Goal: Task Accomplishment & Management: Use online tool/utility

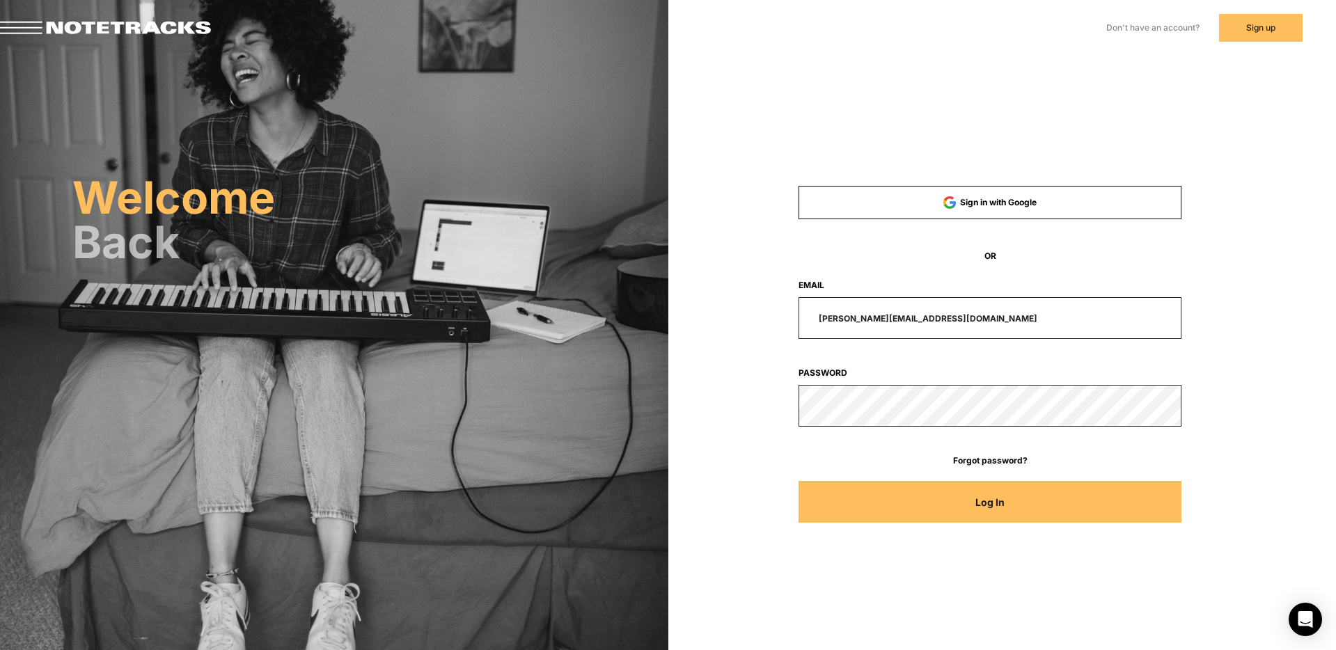
drag, startPoint x: 957, startPoint y: 321, endPoint x: 752, endPoint y: 304, distance: 205.5
click at [768, 313] on div "[PERSON_NAME][EMAIL_ADDRESS][DOMAIN_NAME]" at bounding box center [990, 318] width 511 height 42
type input "[EMAIL_ADDRESS][DOMAIN_NAME]"
click at [799, 481] on button "Log In" at bounding box center [990, 502] width 383 height 42
type input "[PERSON_NAME][EMAIL_ADDRESS][DOMAIN_NAME]"
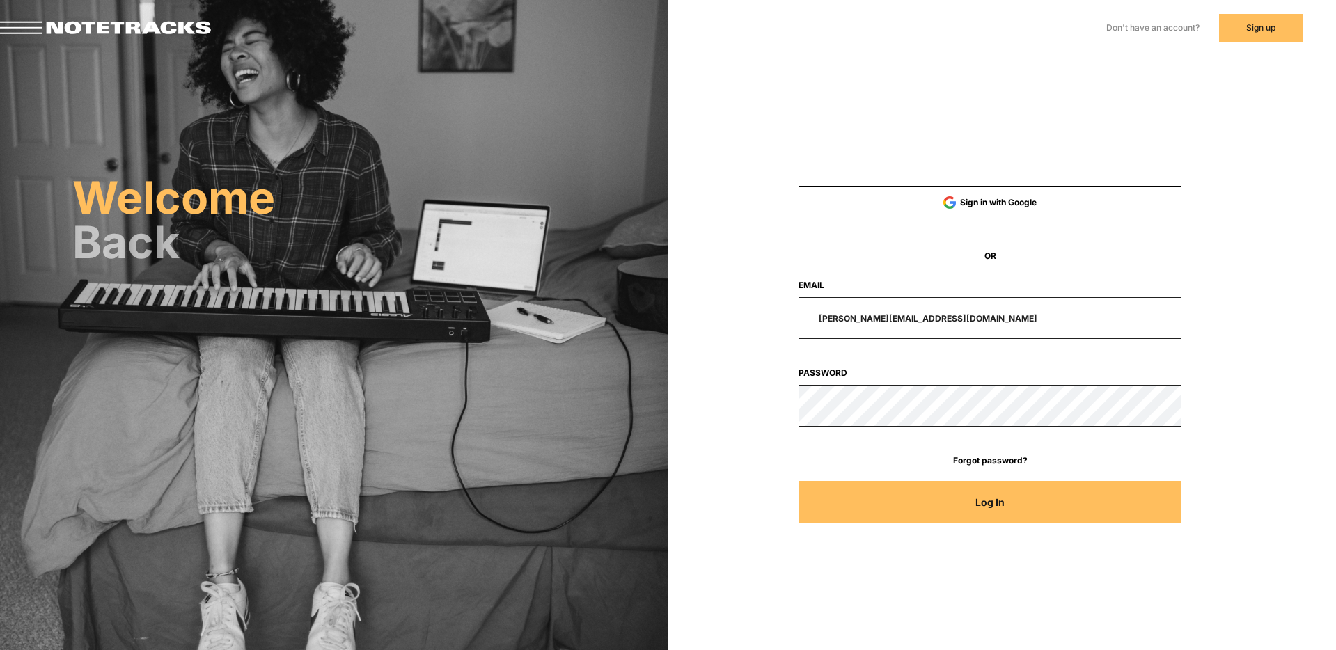
drag, startPoint x: 952, startPoint y: 320, endPoint x: 673, endPoint y: 306, distance: 279.6
click at [678, 308] on div "Sign in with Google OR Email paul@compelledpodcast.com Password Forgot password…" at bounding box center [1002, 196] width 668 height 393
drag, startPoint x: 935, startPoint y: 320, endPoint x: 734, endPoint y: 311, distance: 201.5
click at [751, 311] on div "[PERSON_NAME][EMAIL_ADDRESS][DOMAIN_NAME]" at bounding box center [990, 318] width 511 height 42
type input "[EMAIL_ADDRESS][DOMAIN_NAME]"
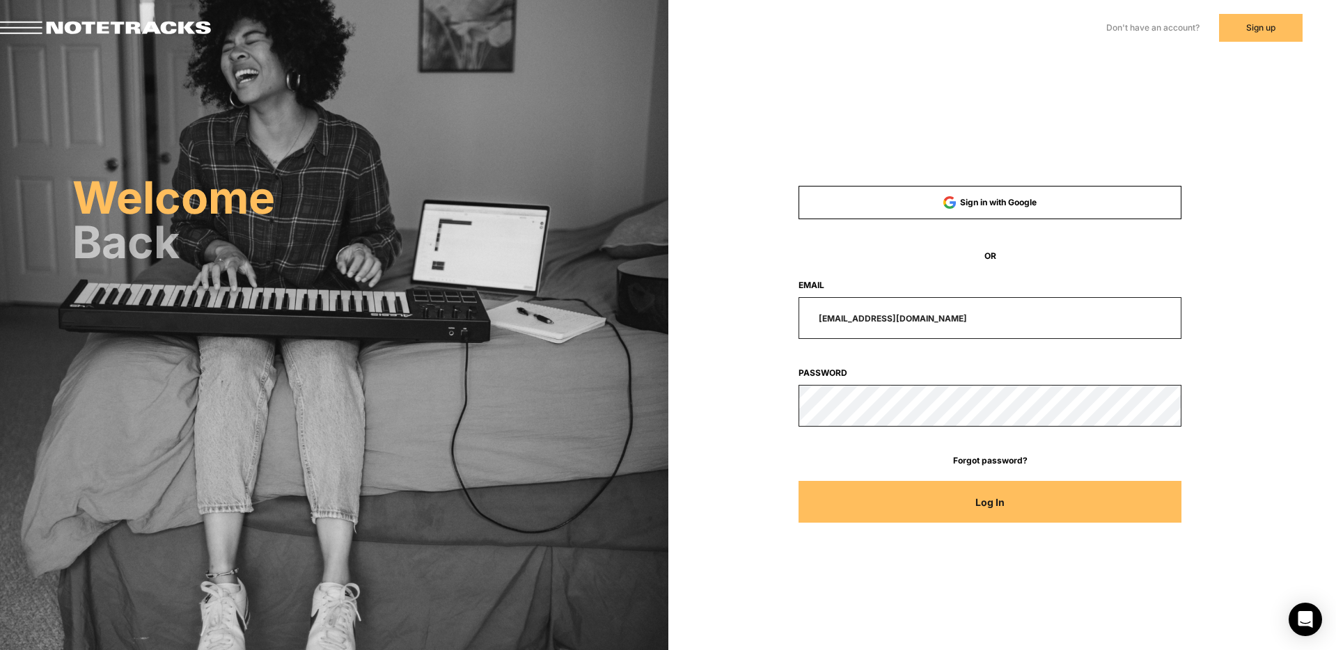
click at [799, 481] on button "Log In" at bounding box center [990, 502] width 383 height 42
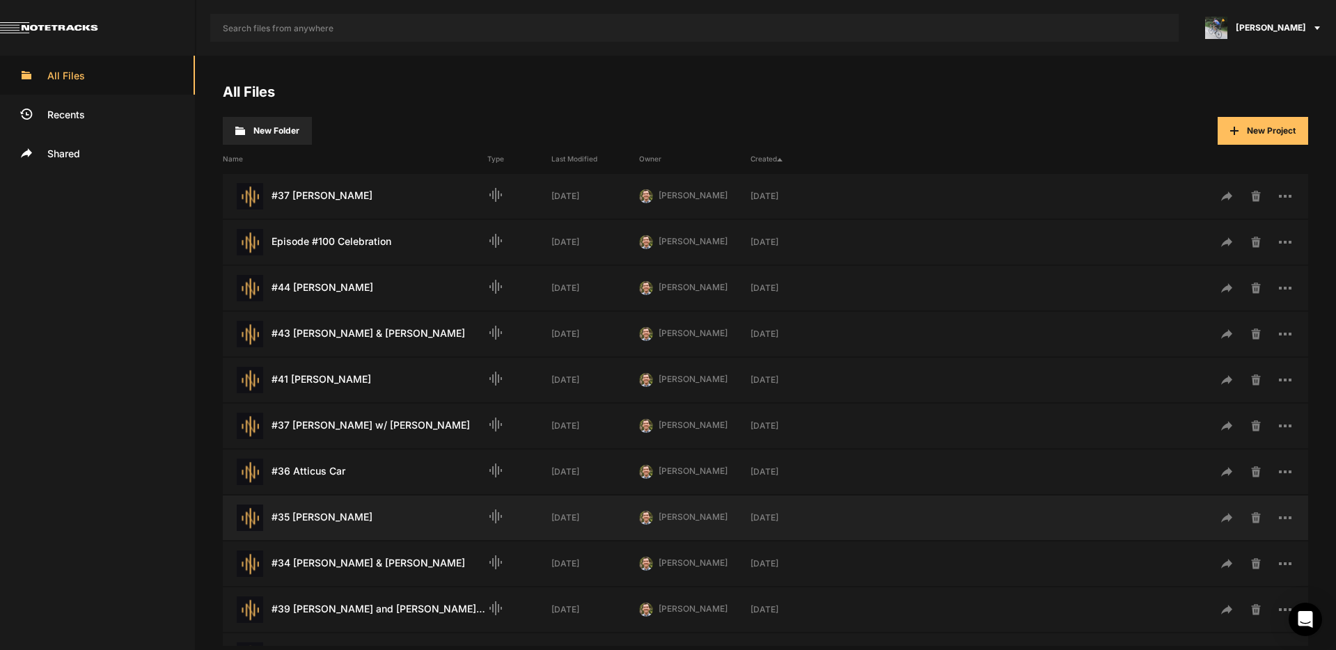
click at [324, 522] on div "#35 Yusuf Agoro Last Modified: 3 weeks ago" at bounding box center [355, 518] width 265 height 26
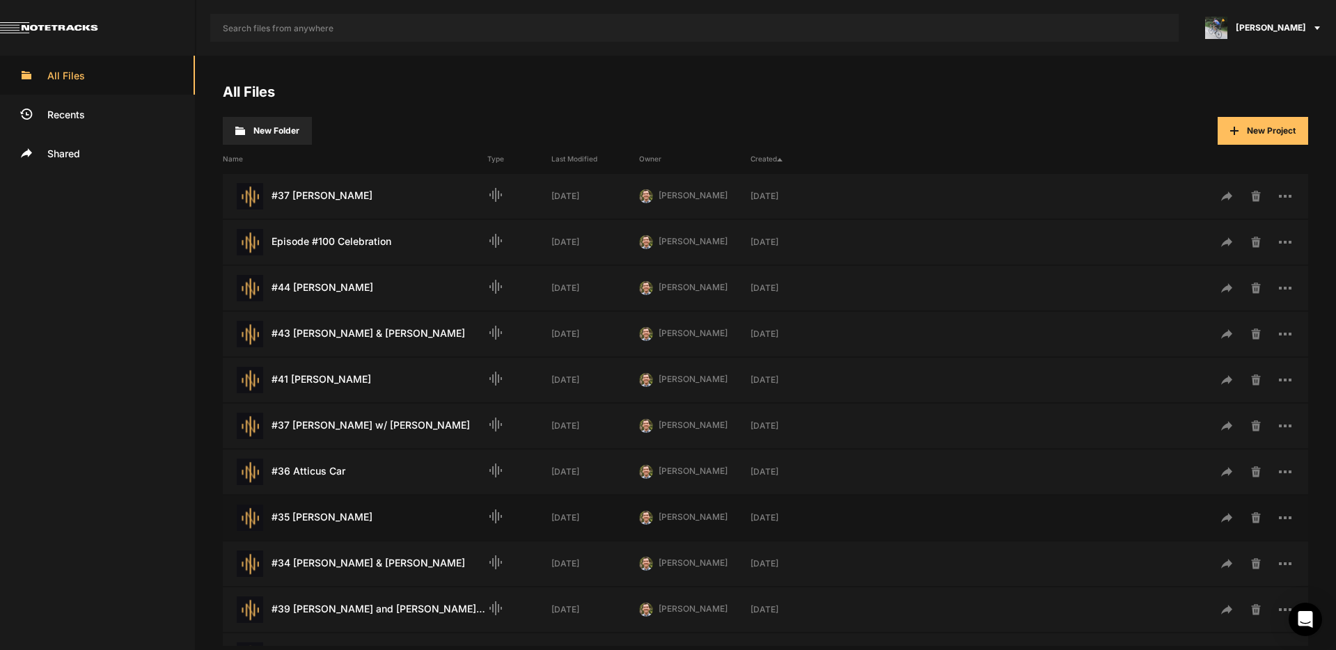
click at [324, 522] on div "#35 Yusuf Agoro Last Modified: 3 weeks ago" at bounding box center [355, 518] width 265 height 26
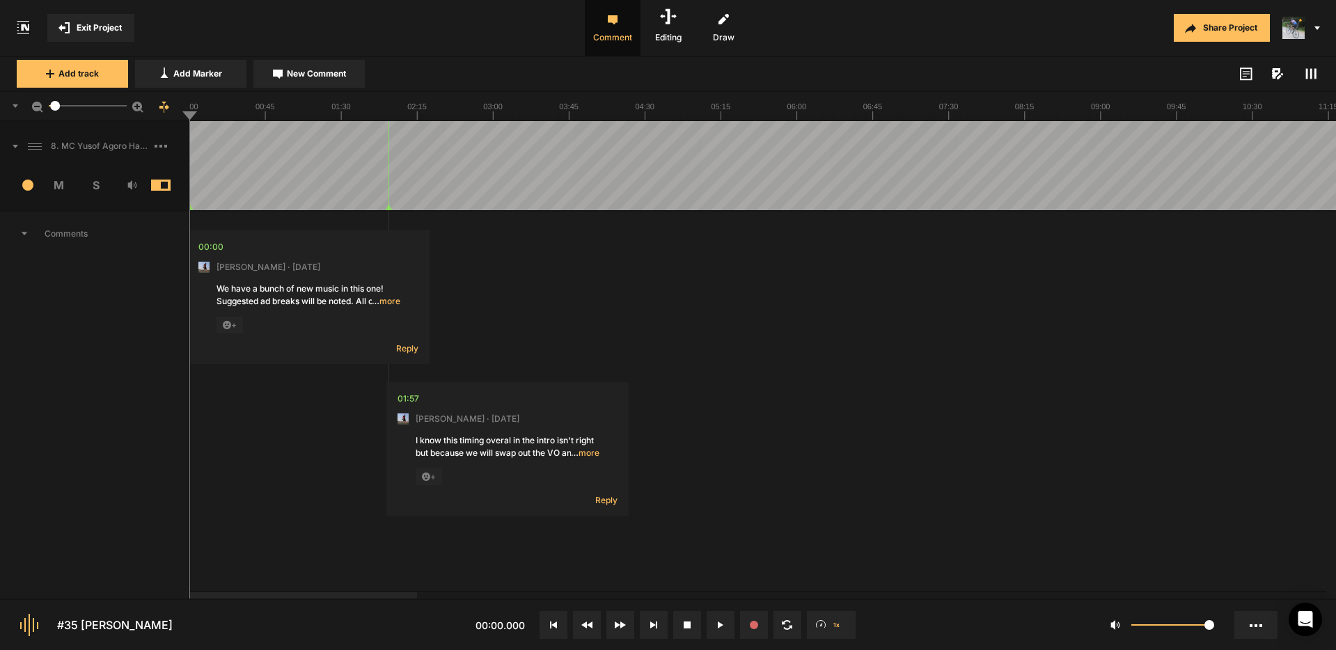
click at [101, 22] on span "Exit Project" at bounding box center [99, 28] width 45 height 13
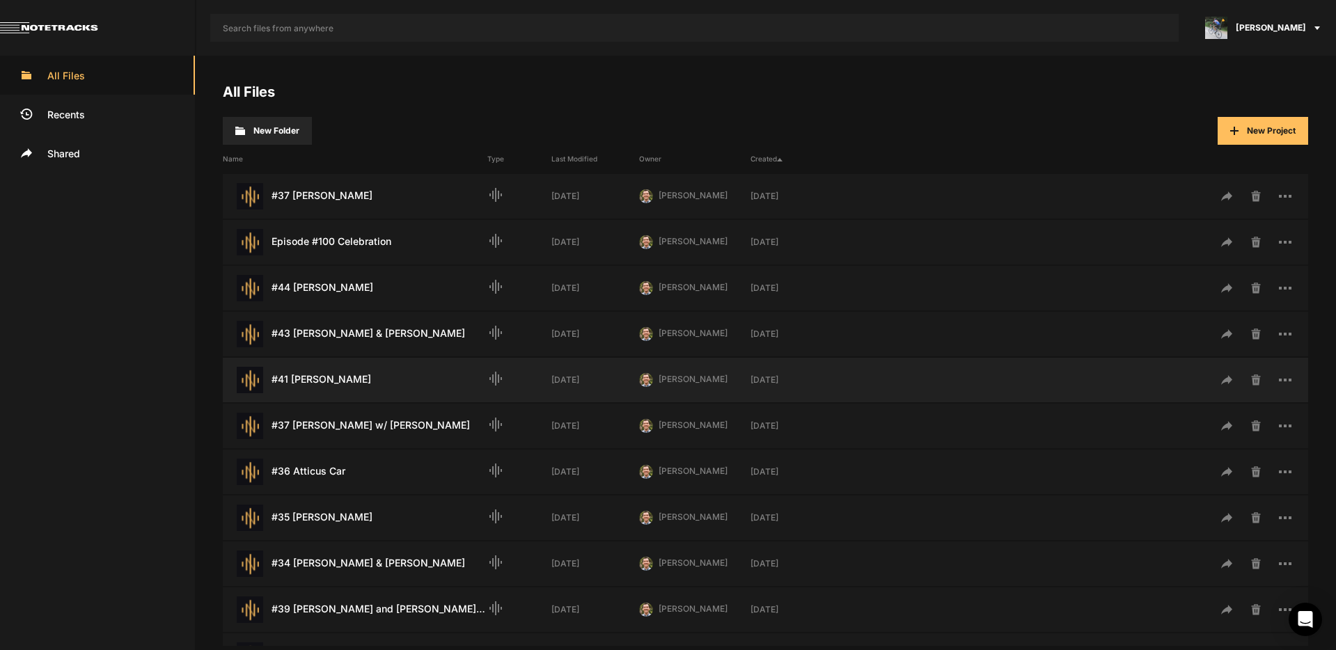
click at [338, 381] on div "#41 Catherine Zoller Last Modified: 3 weeks ago" at bounding box center [355, 380] width 265 height 26
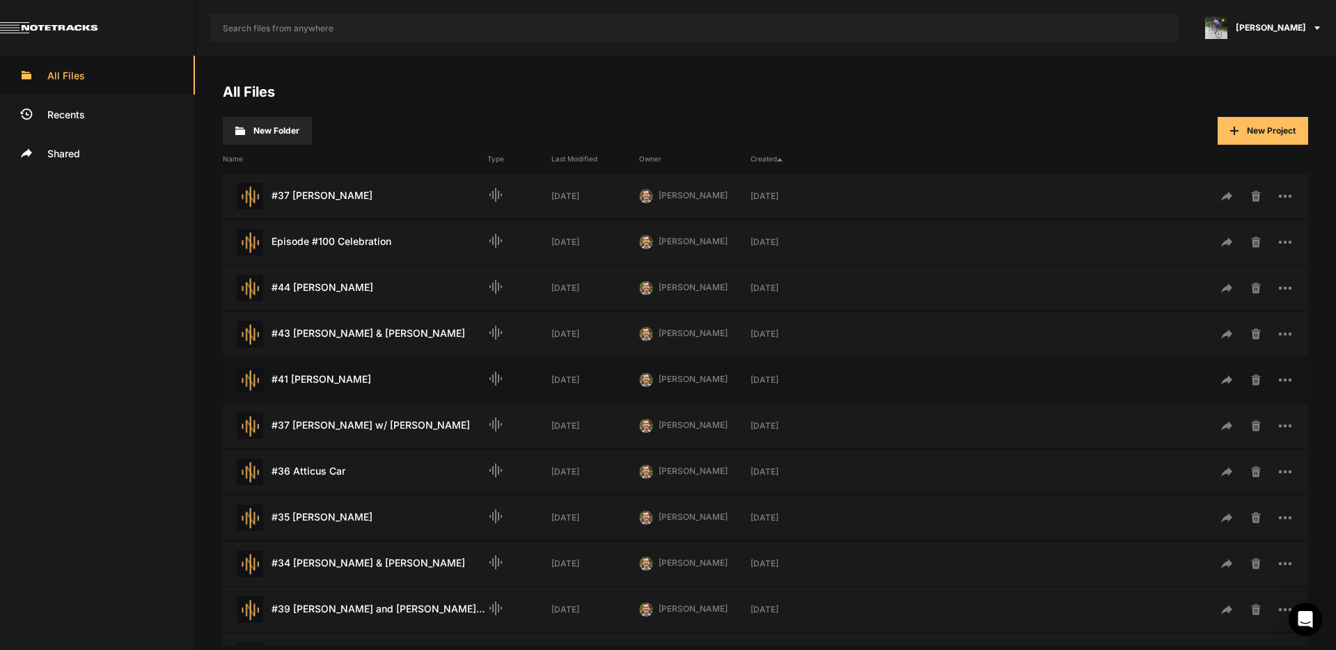
click at [338, 381] on div "#41 Catherine Zoller Last Modified: 3 weeks ago" at bounding box center [355, 380] width 265 height 26
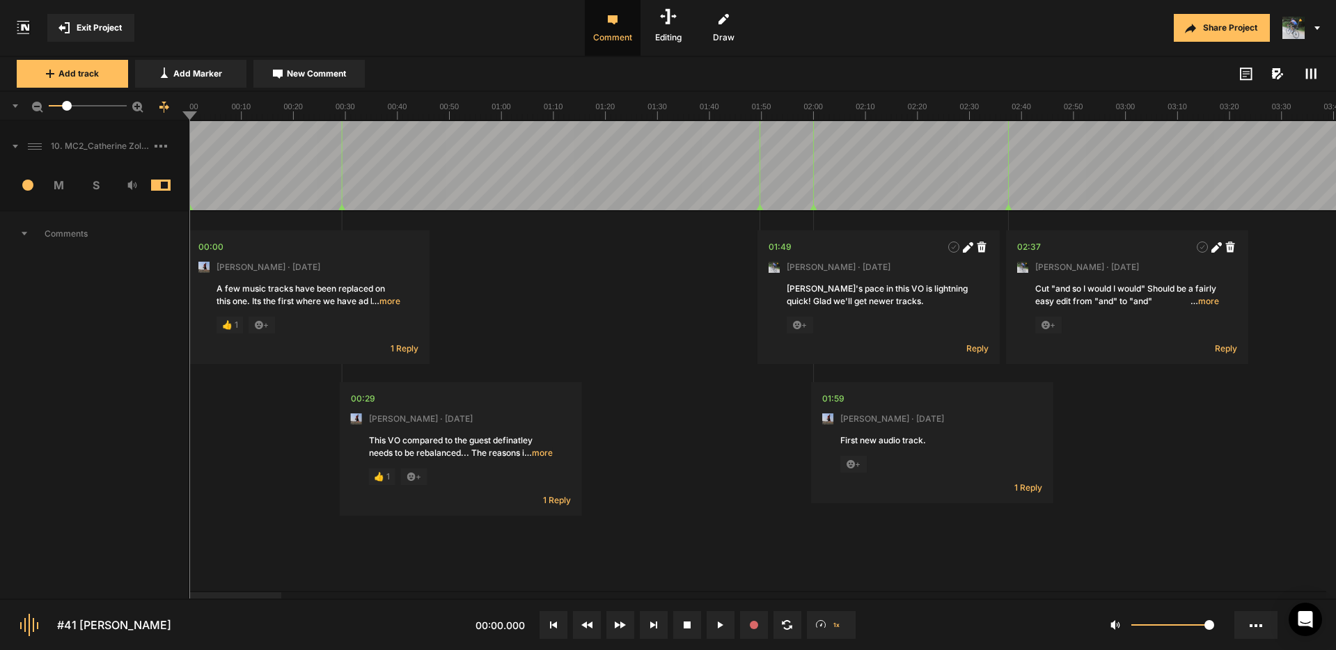
drag, startPoint x: 75, startPoint y: 107, endPoint x: 67, endPoint y: 107, distance: 7.7
click at [67, 107] on div at bounding box center [67, 106] width 10 height 10
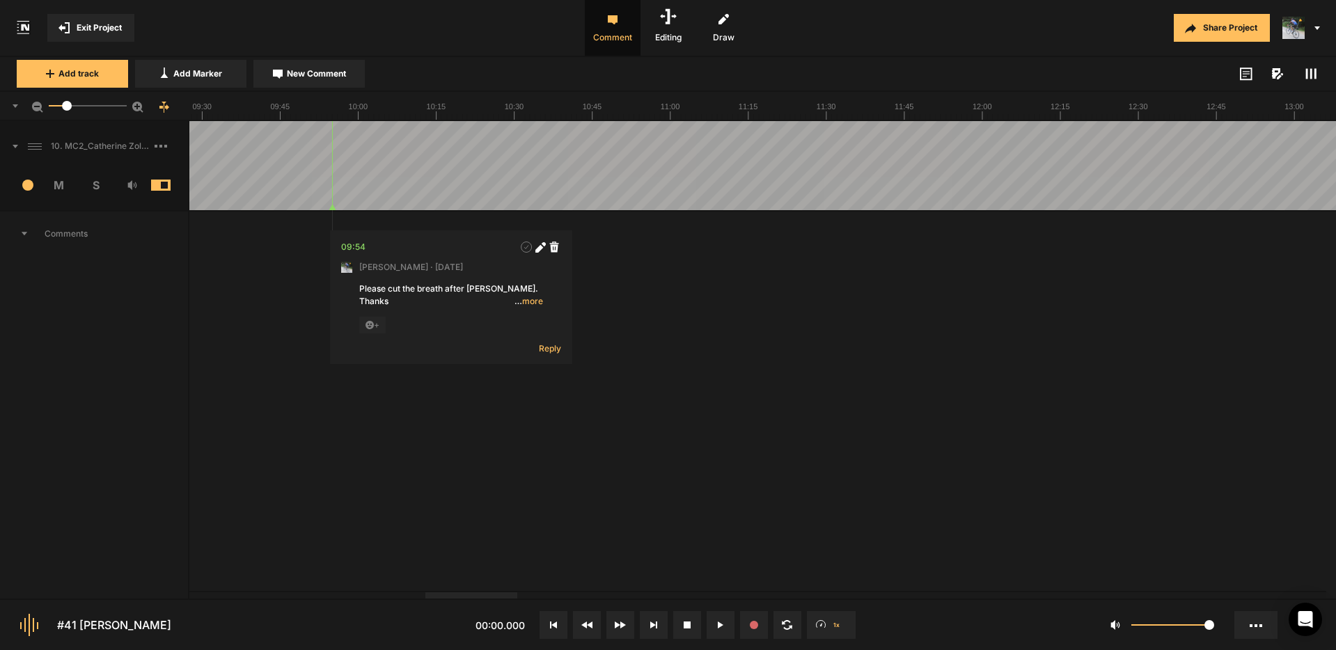
click at [503, 599] on div at bounding box center [471, 596] width 92 height 6
click at [87, 26] on span "Exit Project" at bounding box center [99, 28] width 45 height 13
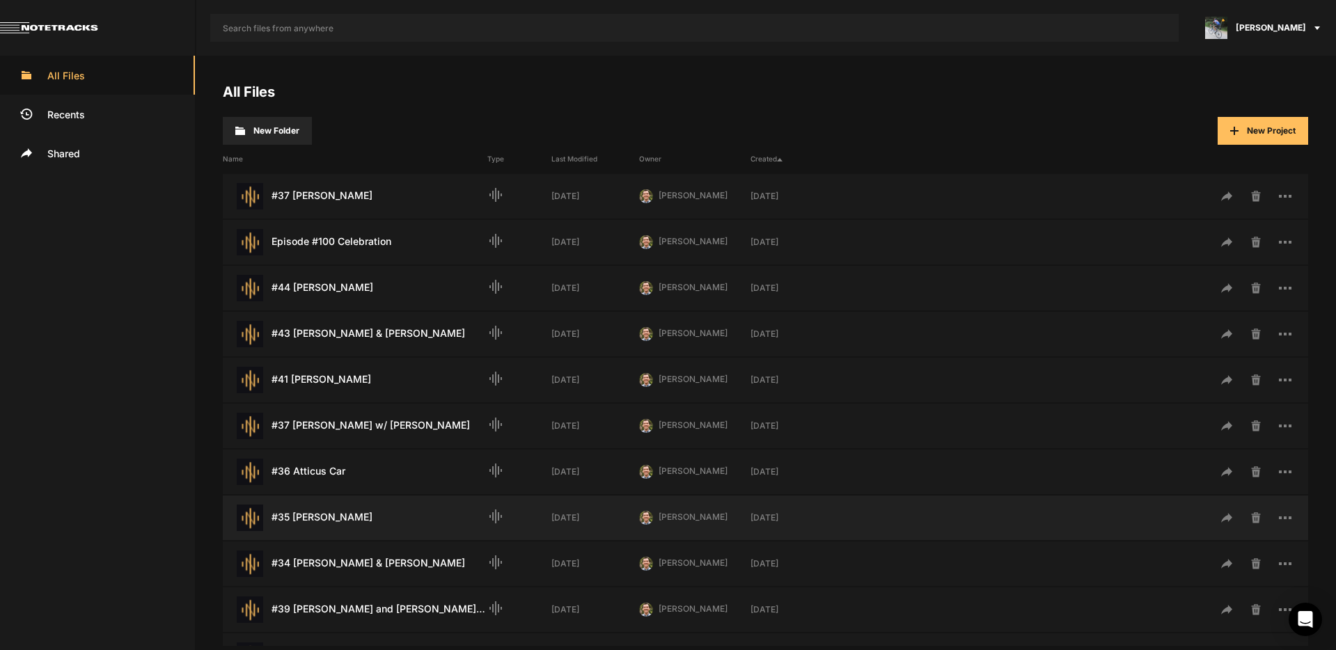
click at [343, 521] on div "#35 Yusuf Agoro Last Modified: 3 weeks ago" at bounding box center [355, 518] width 265 height 26
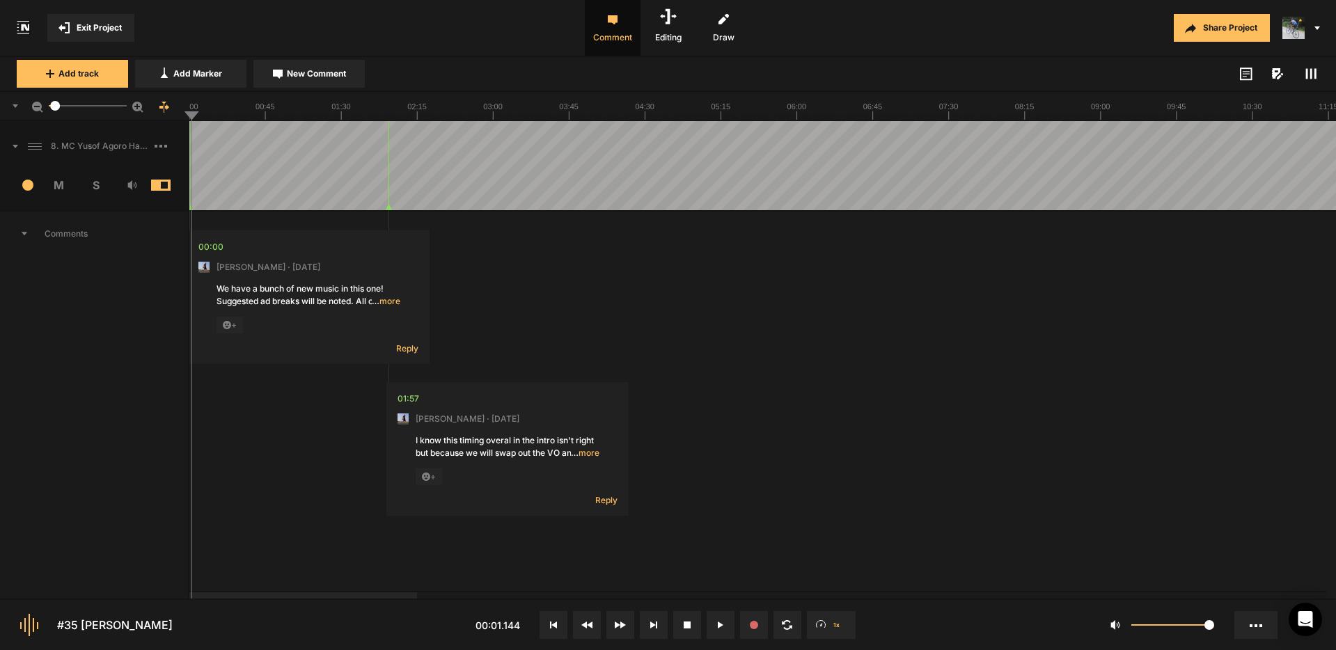
click at [721, 626] on icon at bounding box center [721, 625] width 6 height 7
click at [557, 625] on button at bounding box center [554, 625] width 28 height 28
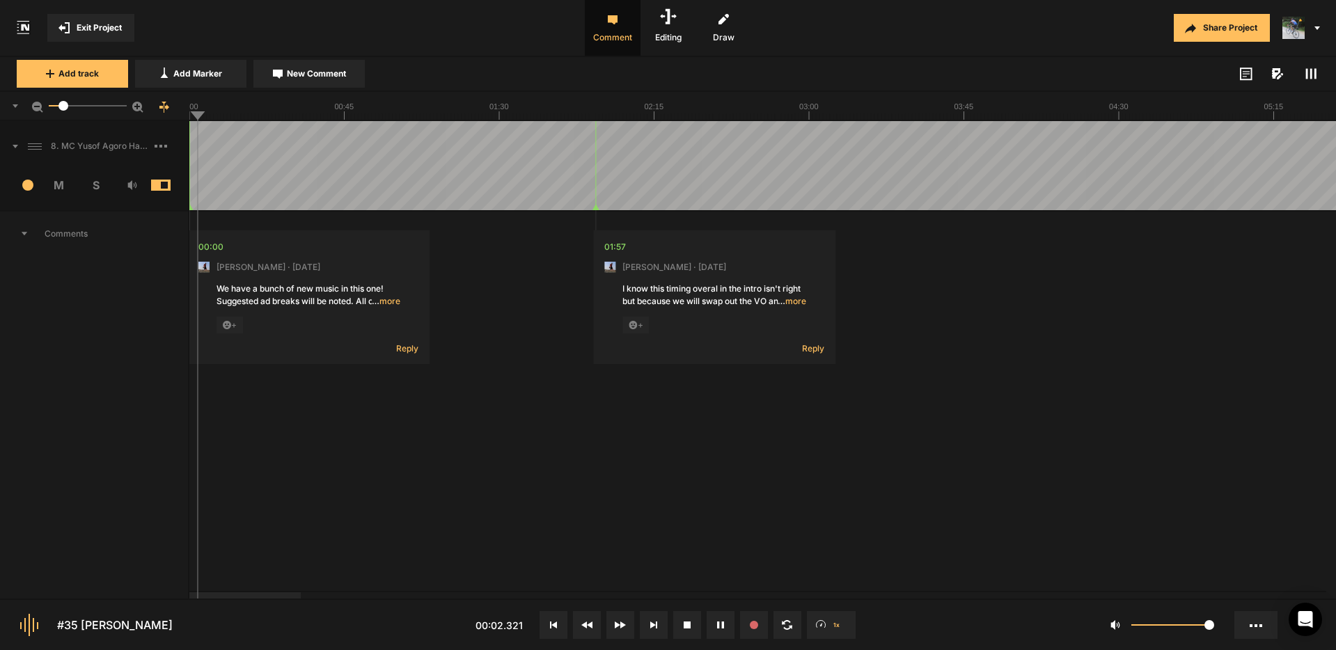
drag, startPoint x: 56, startPoint y: 107, endPoint x: 63, endPoint y: 107, distance: 7.7
click at [63, 107] on div at bounding box center [63, 106] width 10 height 10
click at [390, 302] on span "… more" at bounding box center [386, 301] width 29 height 13
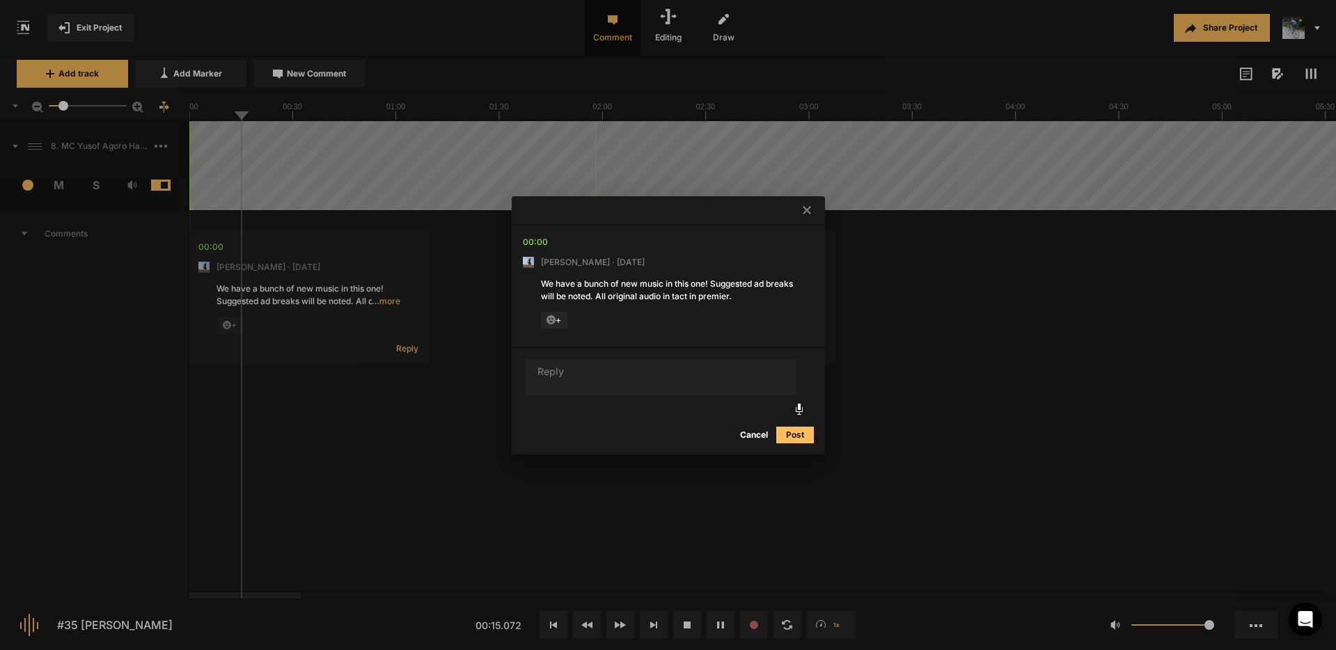
click at [807, 210] on icon at bounding box center [807, 210] width 8 height 8
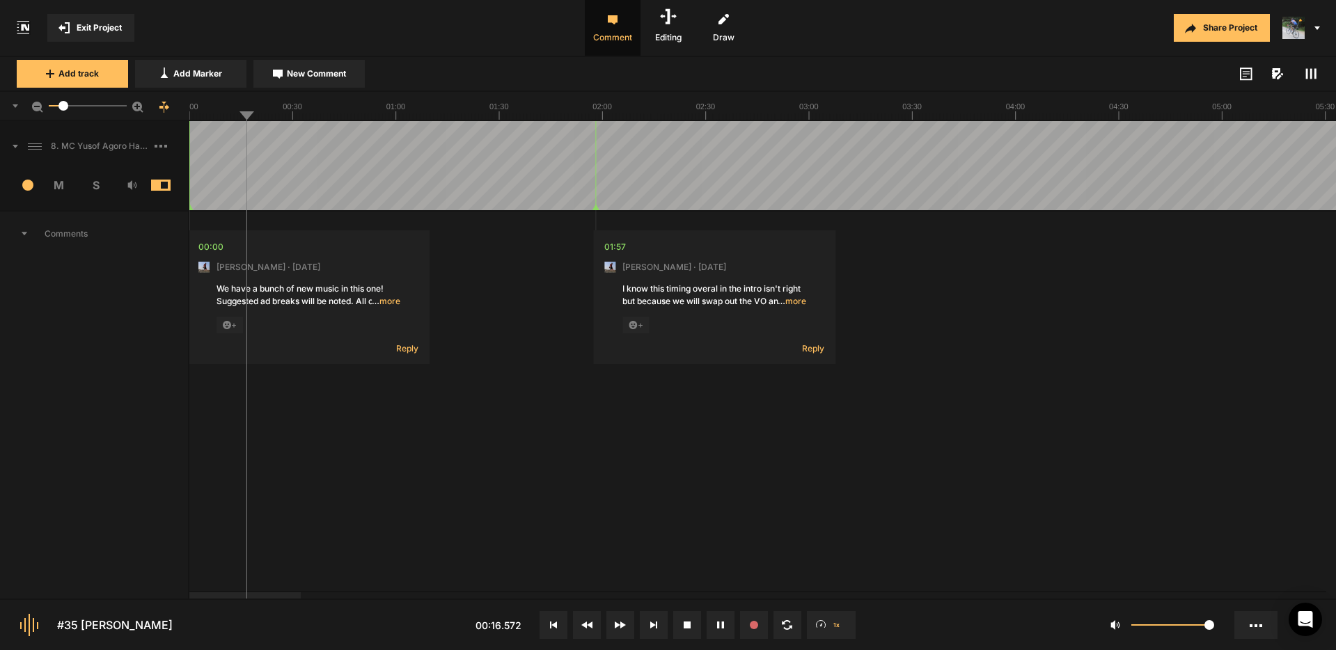
click at [795, 302] on span "… more" at bounding box center [792, 301] width 29 height 13
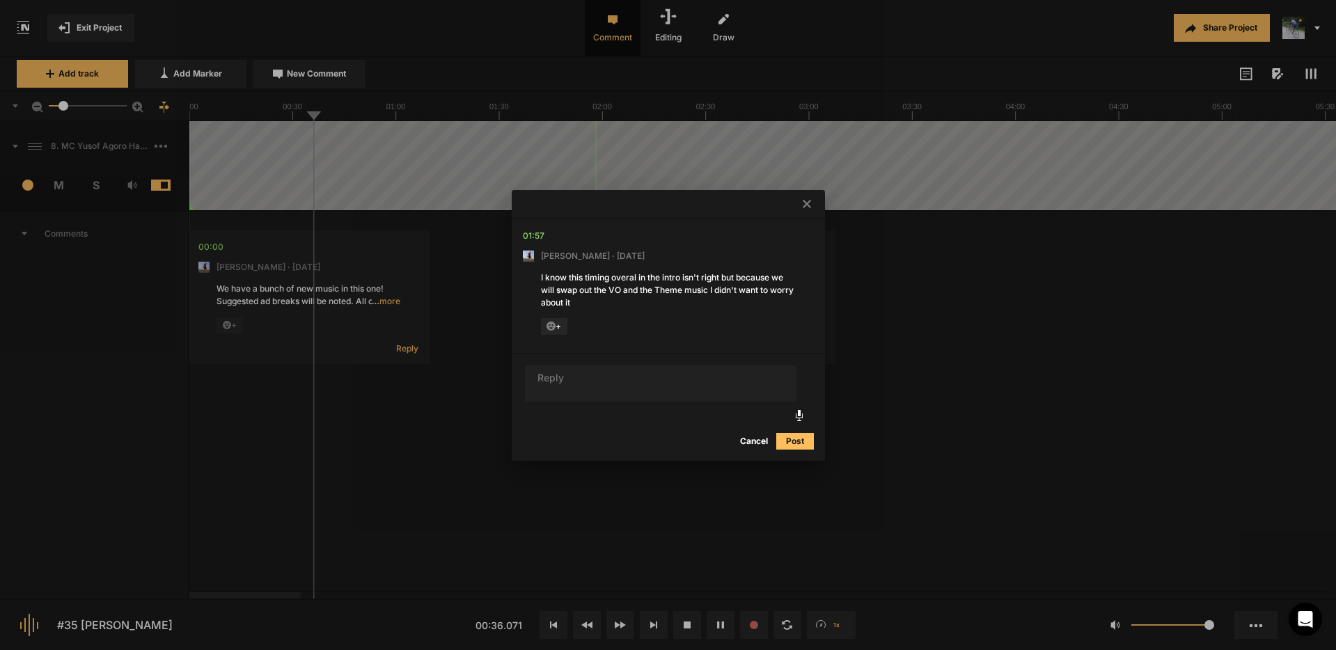
click at [548, 326] on icon at bounding box center [551, 326] width 9 height 9
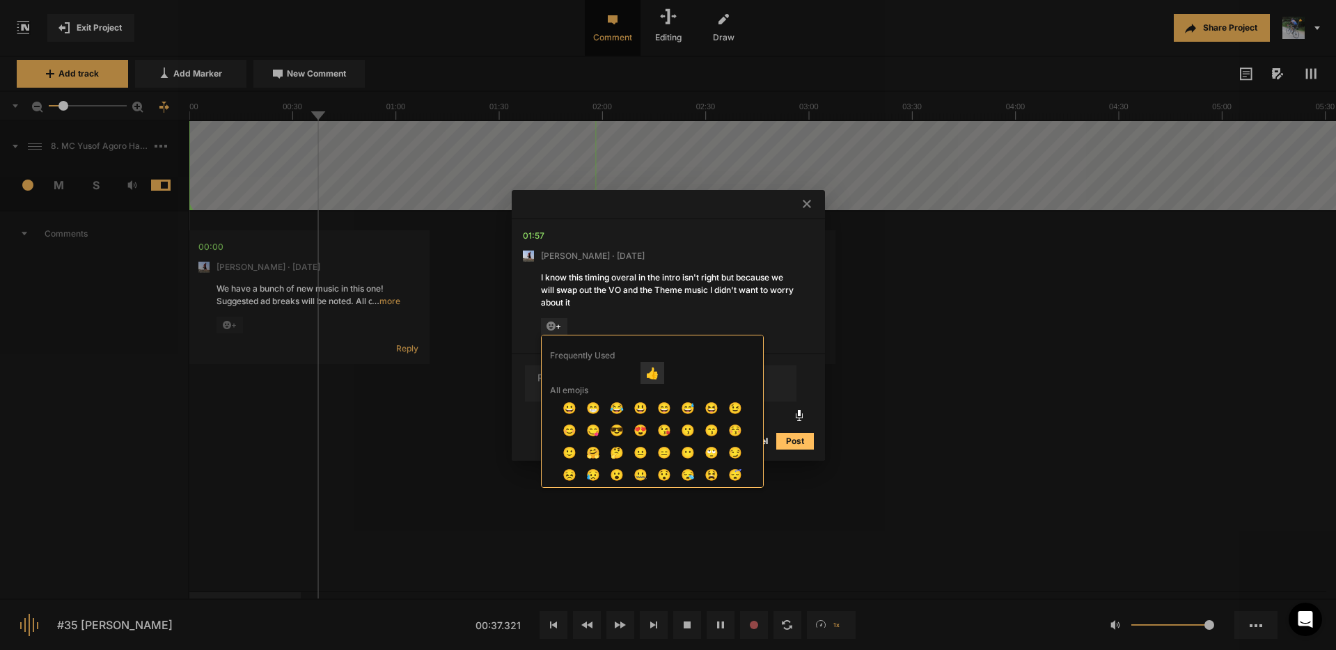
click at [652, 370] on span "👍" at bounding box center [653, 373] width 24 height 22
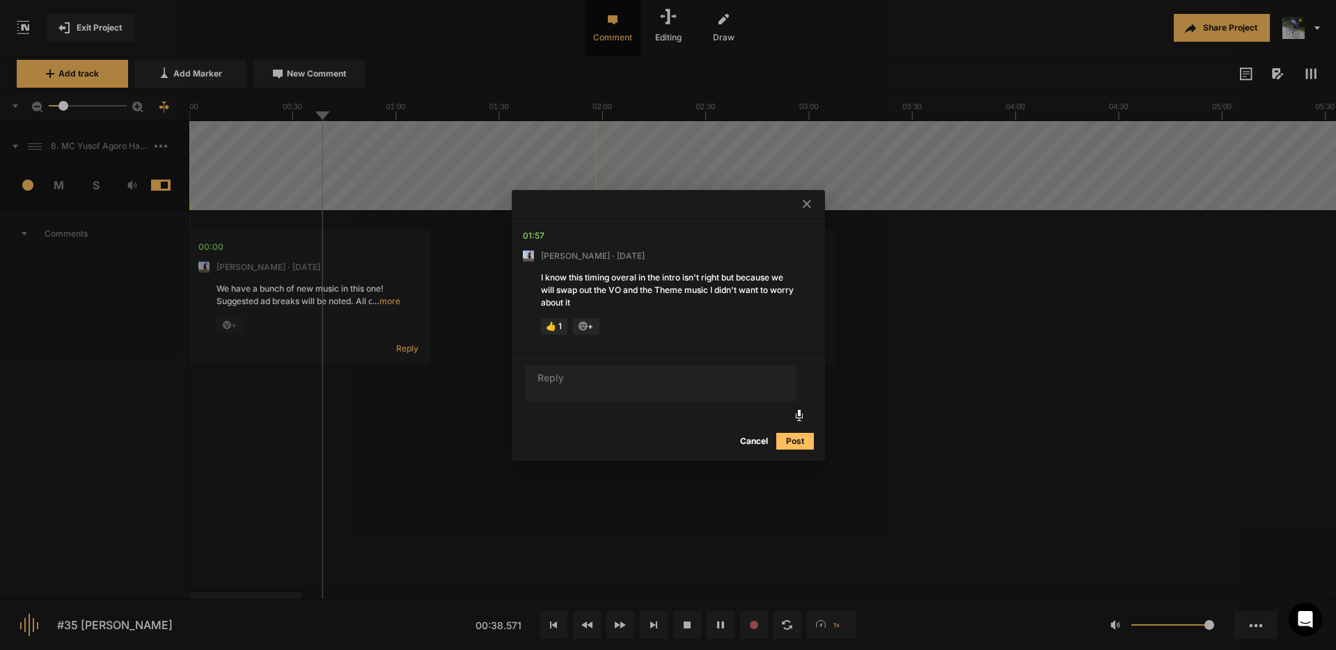
click at [806, 205] on icon at bounding box center [807, 204] width 8 height 8
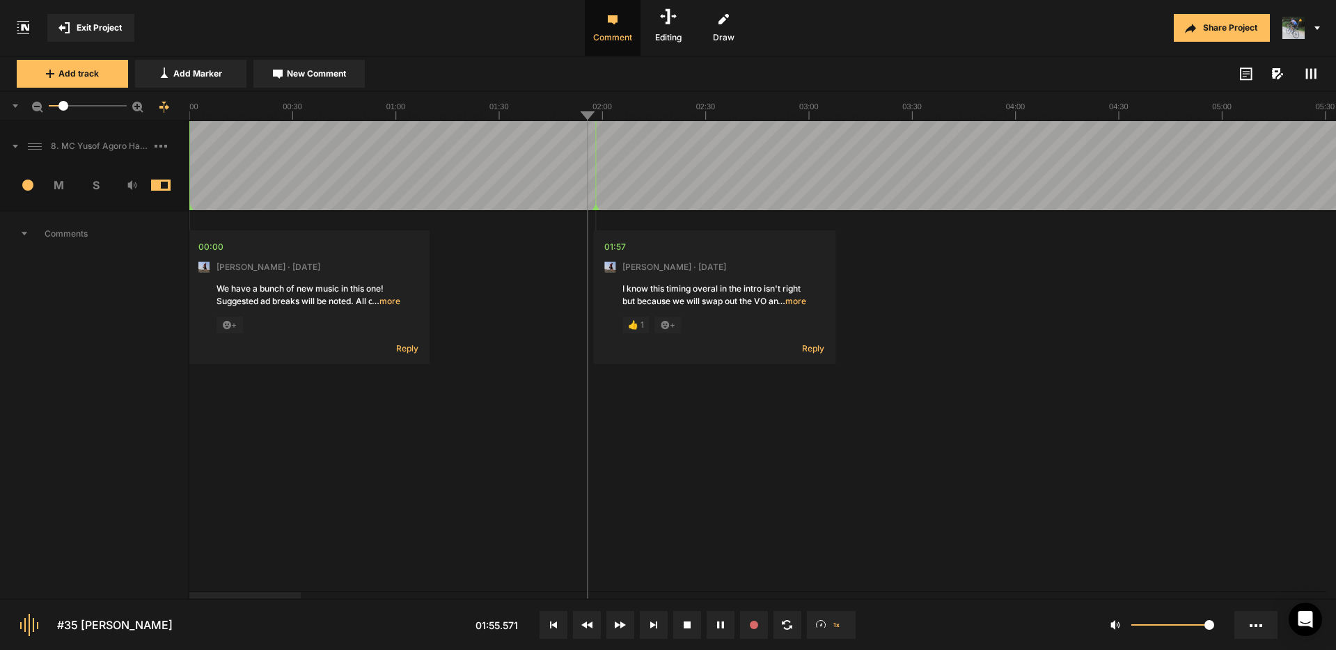
click at [718, 626] on icon at bounding box center [721, 625] width 6 height 7
